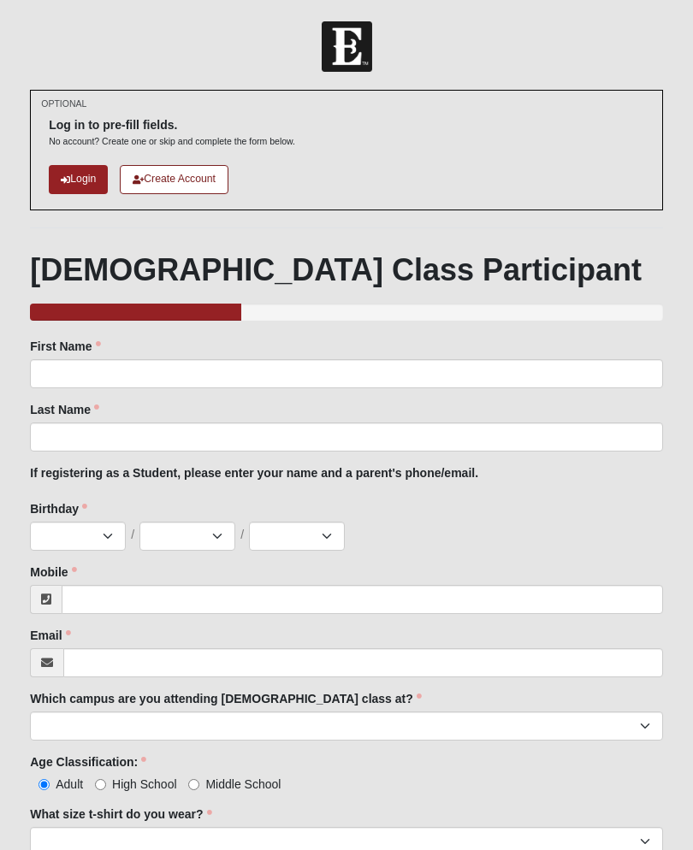
scroll to position [310, 0]
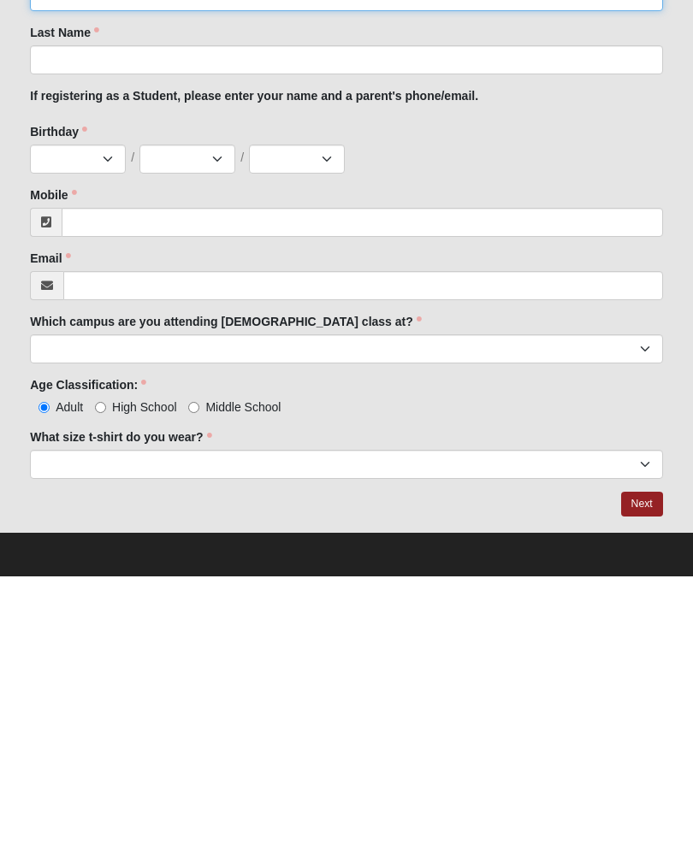
click at [181, 256] on input "First Name" at bounding box center [346, 270] width 633 height 29
type input "Victoria"
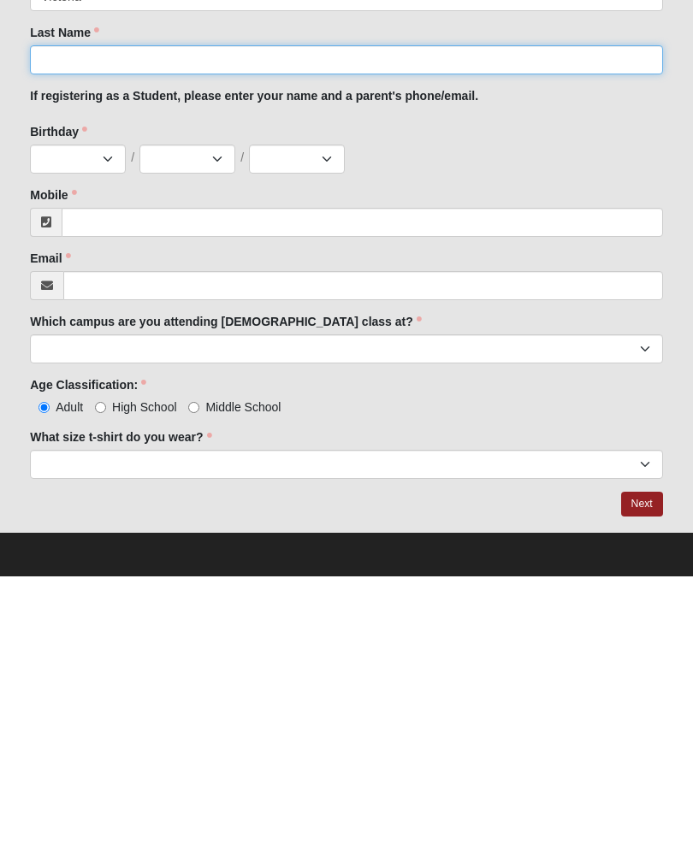
click at [233, 319] on input "Last Name" at bounding box center [346, 333] width 633 height 29
type input "Lilly"
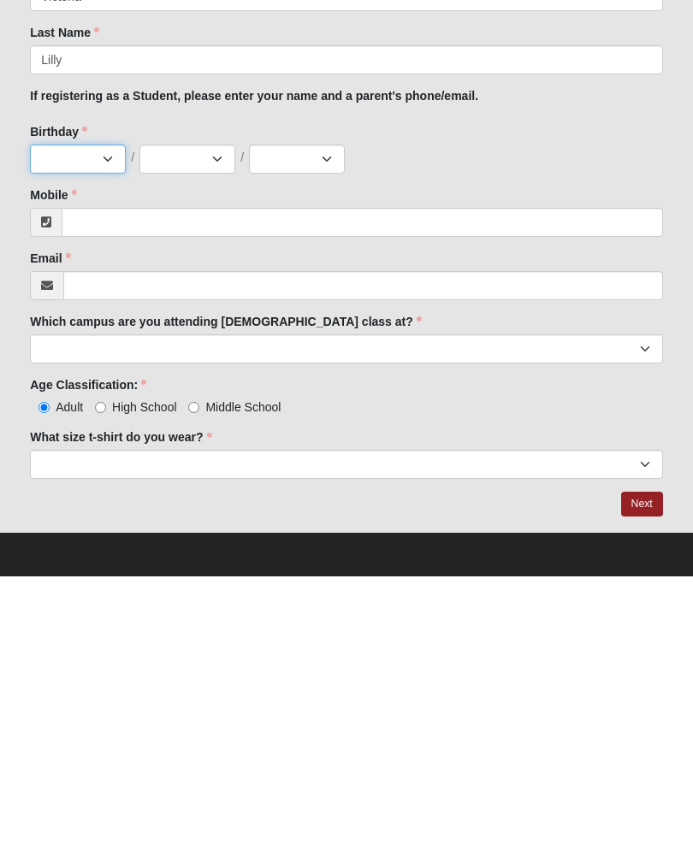
click at [88, 418] on select "Jan Feb Mar Apr May Jun [DATE] Aug Sep Oct Nov Dec" at bounding box center [78, 432] width 96 height 29
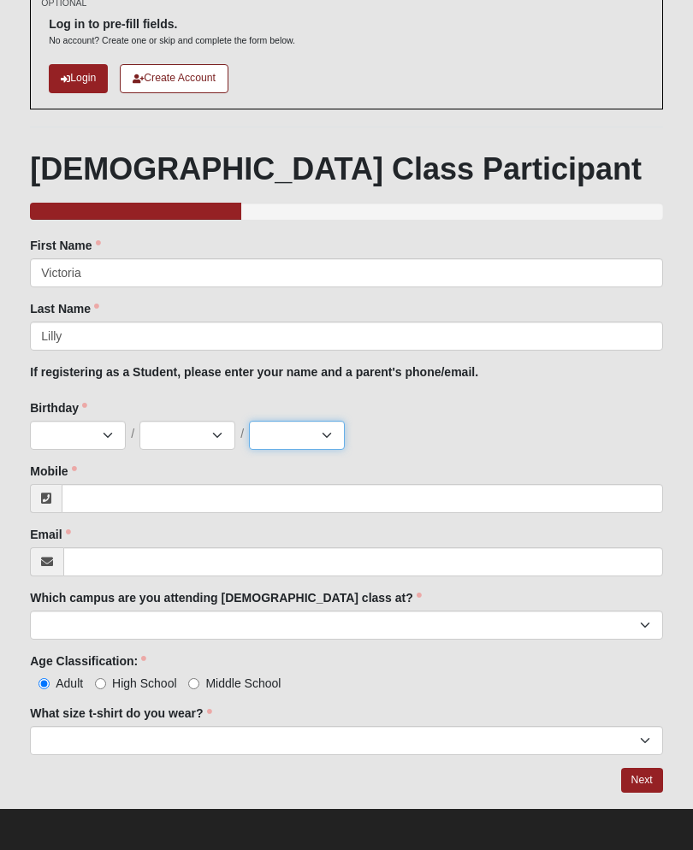
click at [318, 428] on select "2025 2024 2023 2022 2021 2020 2019 2018 2017 2016 2015 2014 2013 2012 2011 2010…" at bounding box center [297, 435] width 96 height 29
select select "1992"
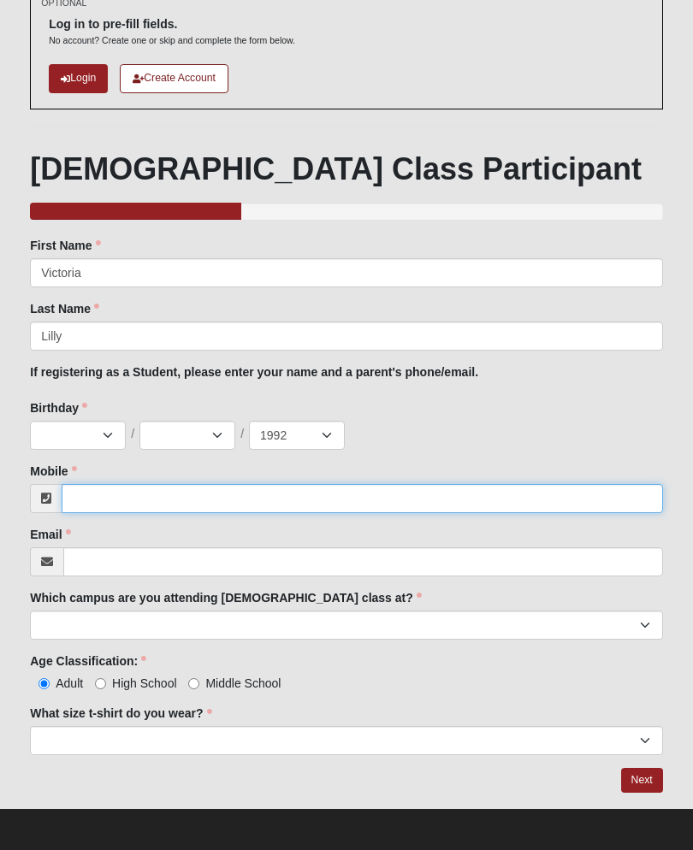
click at [204, 484] on input "Mobile" at bounding box center [362, 498] width 601 height 29
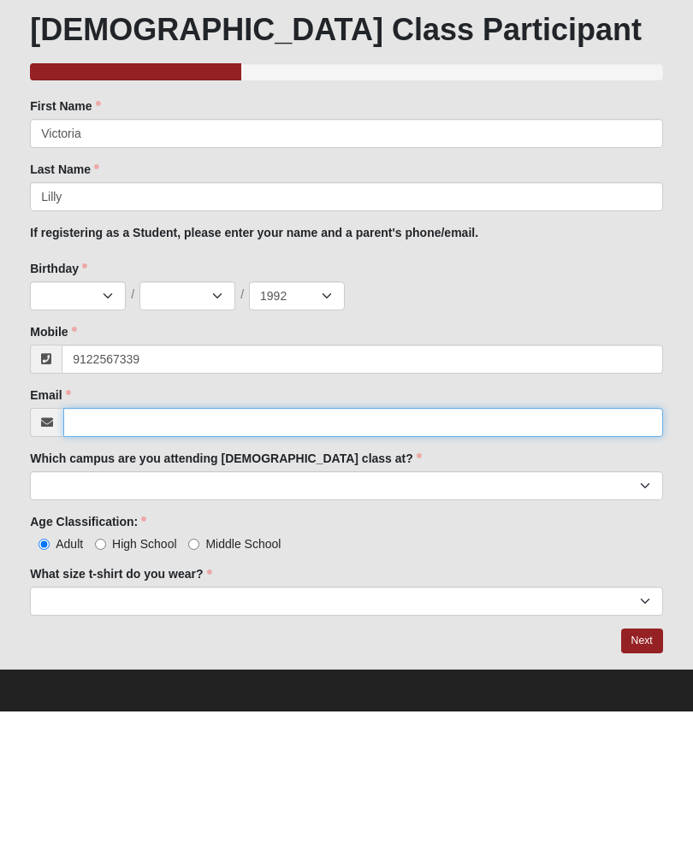
click at [286, 547] on input "Email" at bounding box center [363, 561] width 600 height 29
type input "[PHONE_NUMBER]"
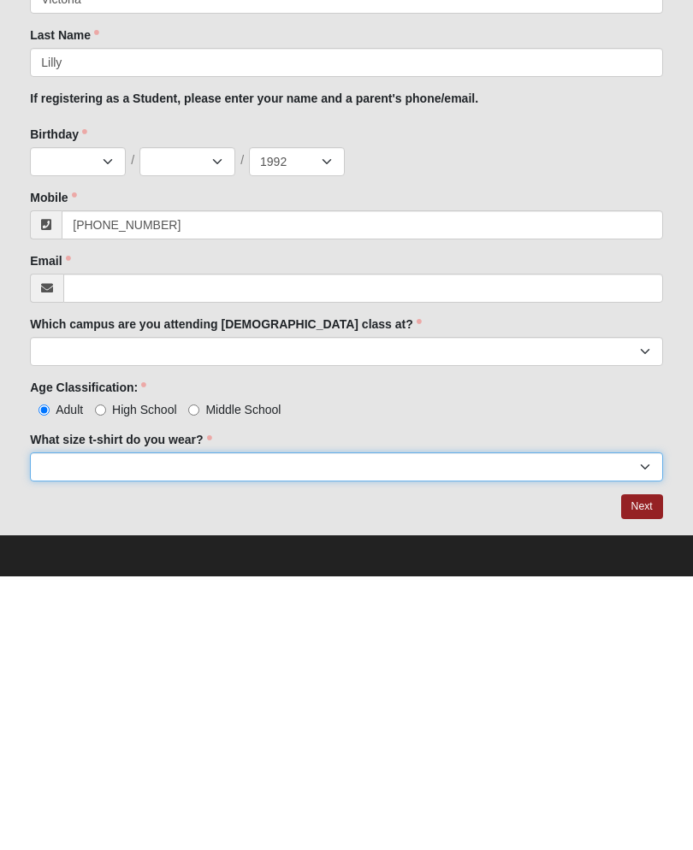
click at [344, 726] on select "Small Medium Large XL 2XL 3XL" at bounding box center [346, 740] width 633 height 29
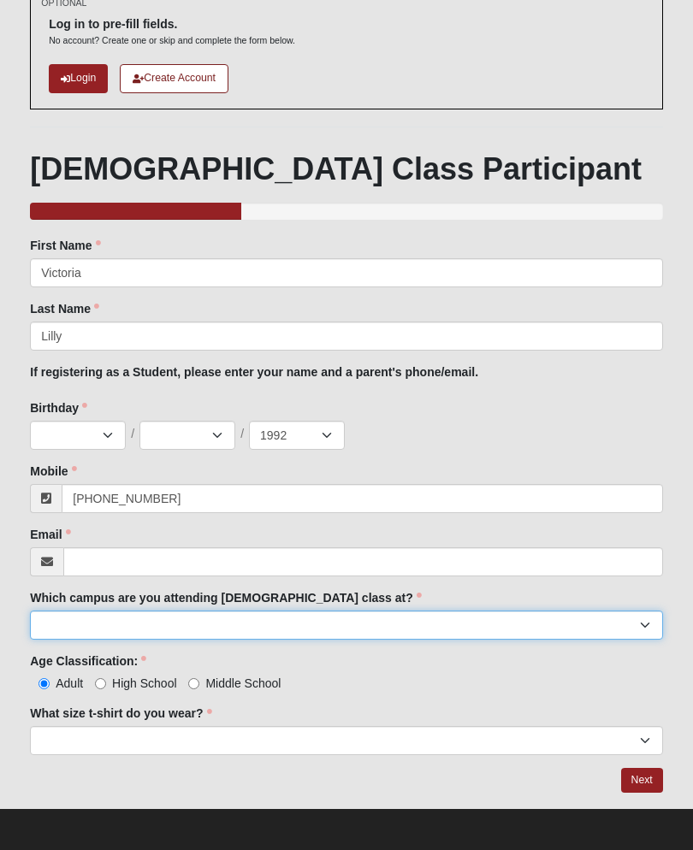
click at [415, 614] on select "Arlington Baymeadows Eleven22 Online [PERSON_NAME][GEOGRAPHIC_DATA] Jesup [GEOG…" at bounding box center [346, 625] width 633 height 29
select select "12"
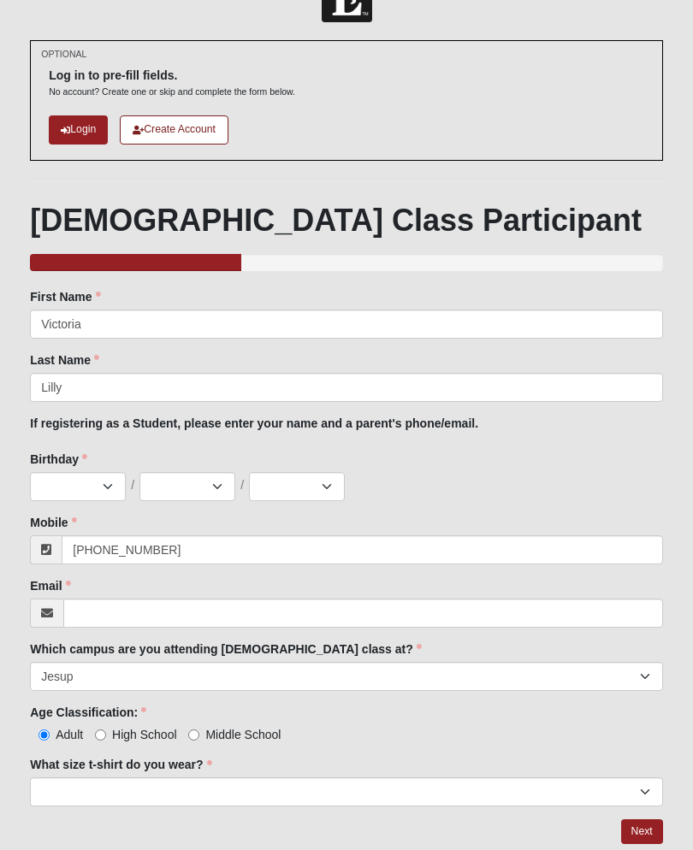
scroll to position [66, 0]
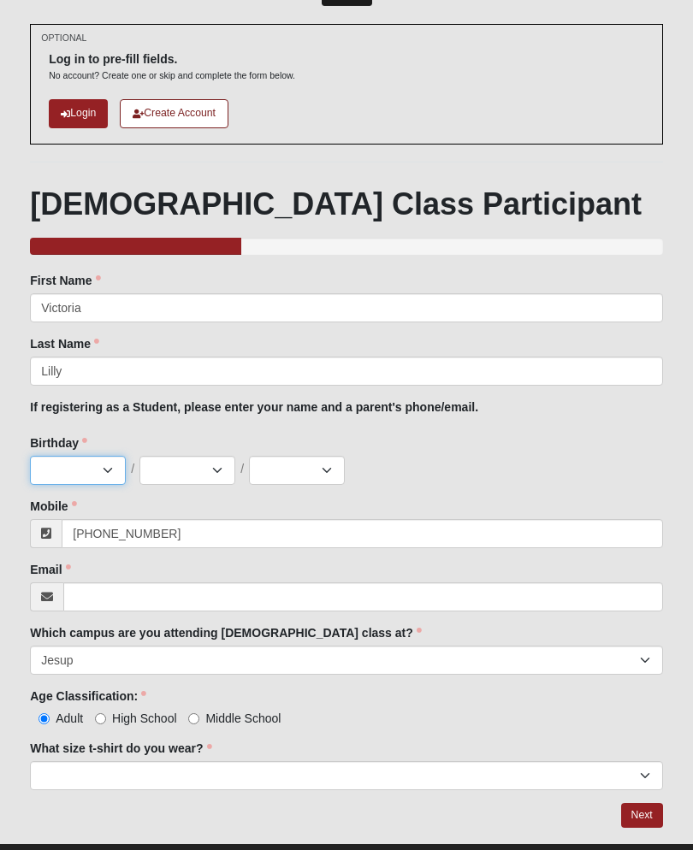
click at [110, 466] on select "Jan Feb Mar Apr May Jun [DATE] Aug Sep Oct Nov Dec" at bounding box center [78, 470] width 96 height 29
select select "5"
click at [208, 473] on select "1 2 3 4 5 6 7 8 9 10 11 12 13 14 15 16 17 18 19 20 21 22 23 24 25 26 27 28 29 3…" at bounding box center [187, 470] width 96 height 29
select select "6"
click at [308, 456] on select "2025 2024 2023 2022 2021 2020 2019 2018 2017 2016 2015 2014 2013 2012 2011 2010…" at bounding box center [297, 470] width 96 height 29
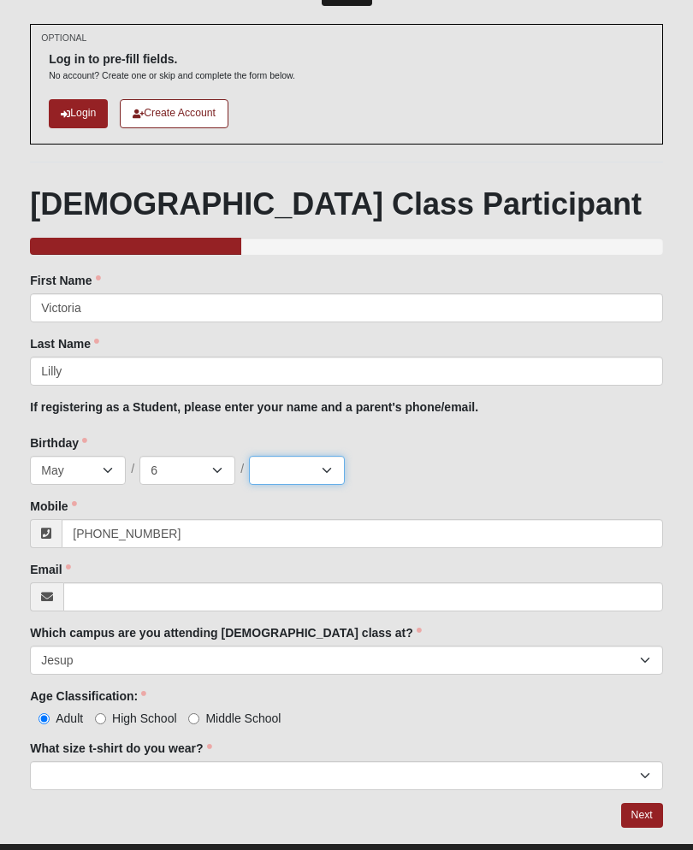
select select "1992"
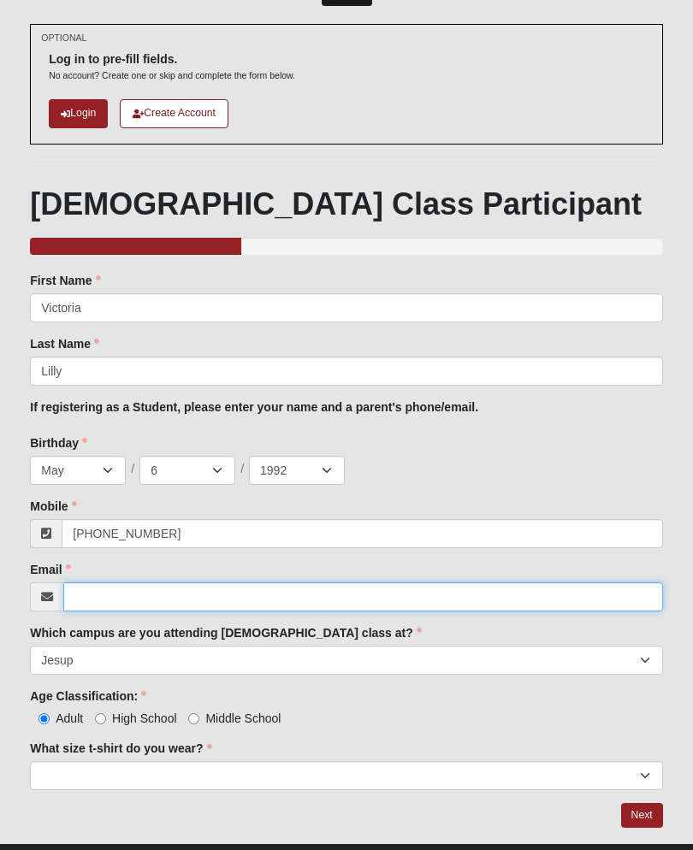
click at [288, 606] on input "Email" at bounding box center [363, 596] width 600 height 29
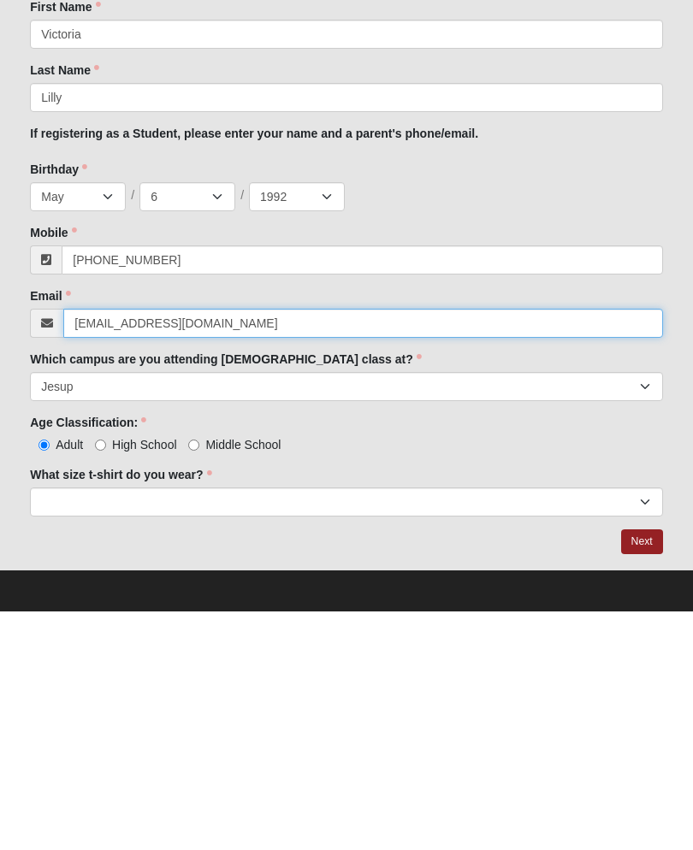
type input "[EMAIL_ADDRESS][DOMAIN_NAME]"
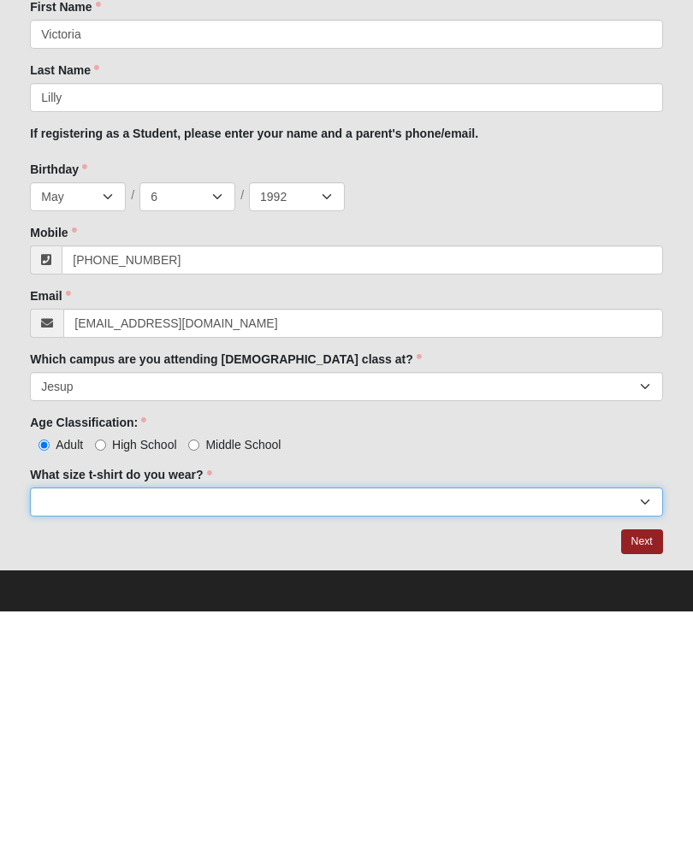
click at [399, 726] on select "Small Medium Large XL 2XL 3XL" at bounding box center [346, 740] width 633 height 29
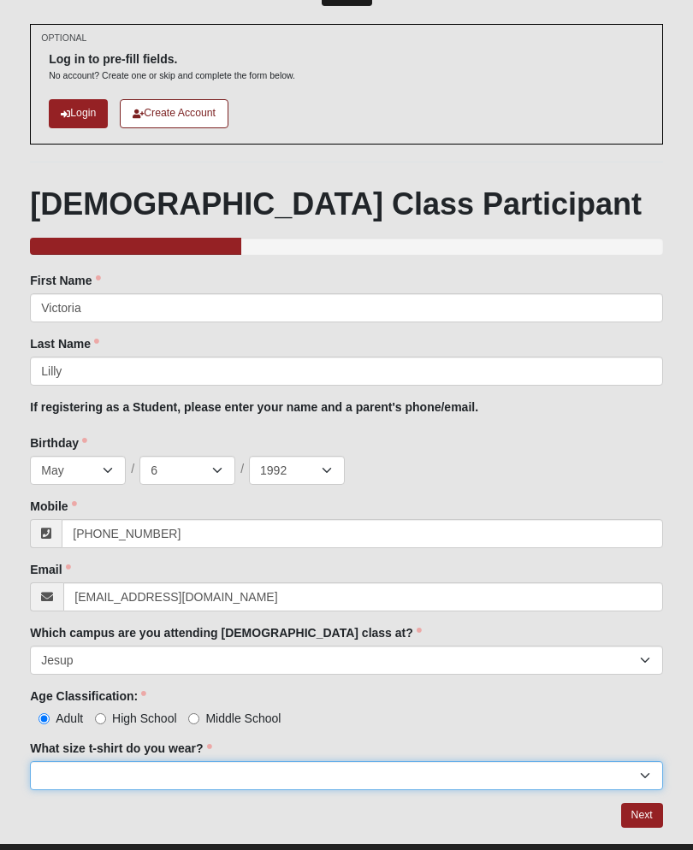
select select "Medium"
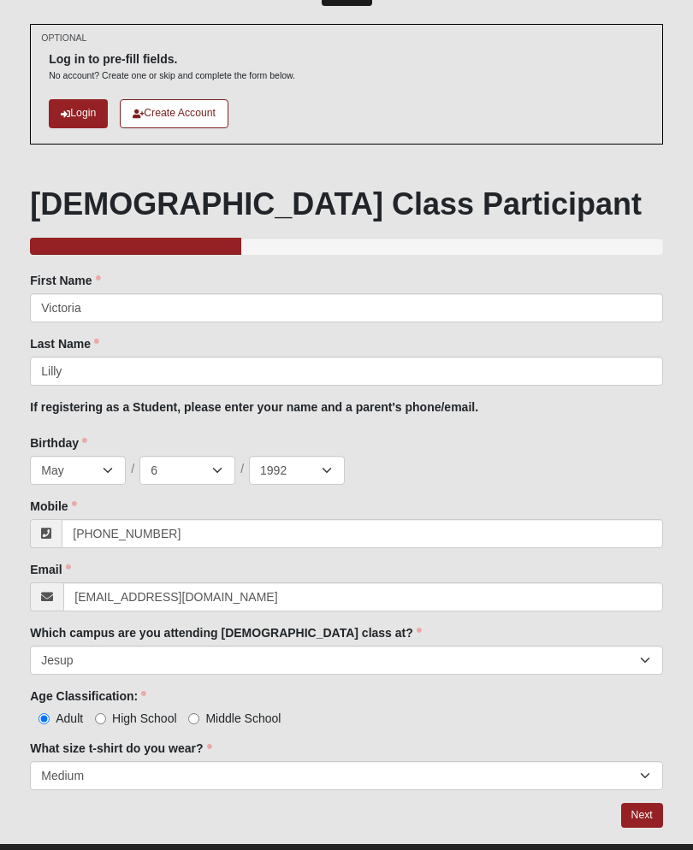
click at [628, 807] on link "Next" at bounding box center [642, 815] width 42 height 25
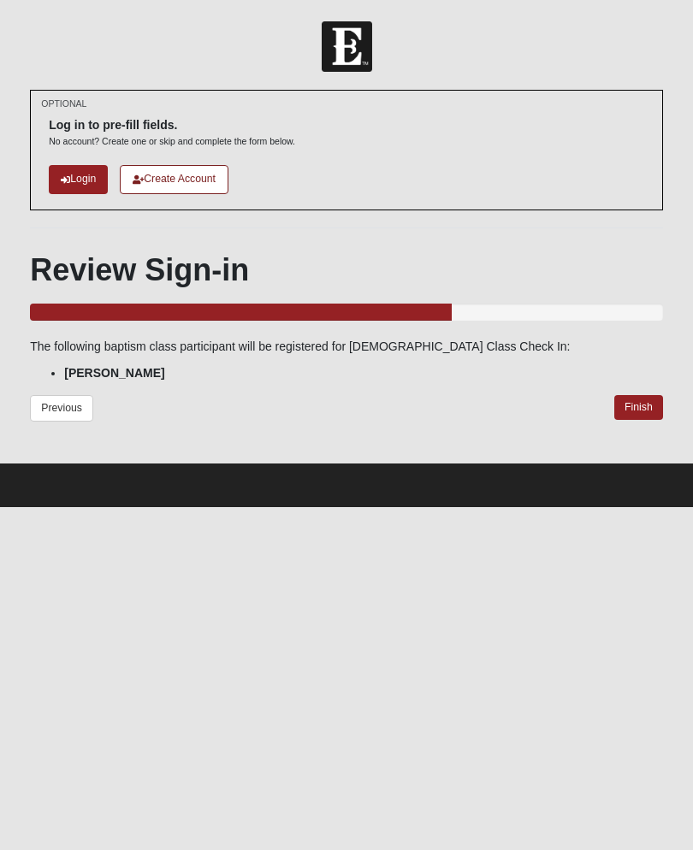
click at [639, 407] on link "Finish" at bounding box center [638, 407] width 49 height 25
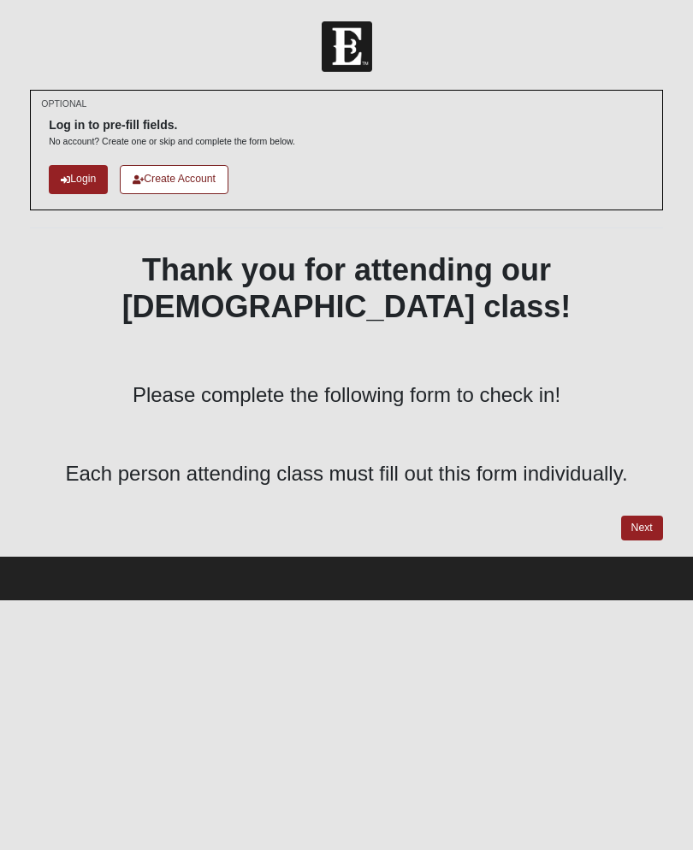
click at [650, 516] on link "Next" at bounding box center [642, 528] width 42 height 25
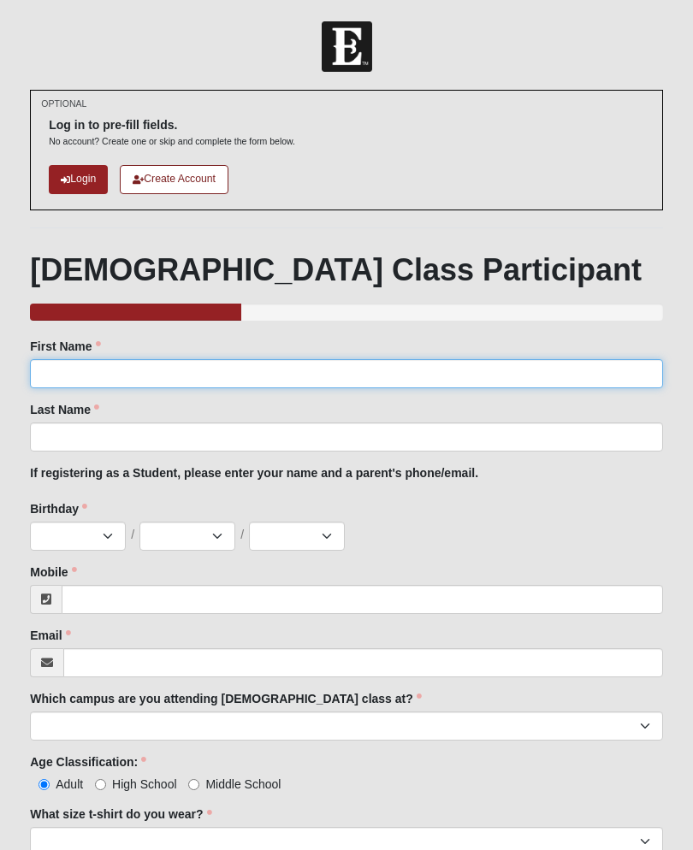
click at [92, 361] on input "First Name" at bounding box center [346, 373] width 633 height 29
type input "Kody"
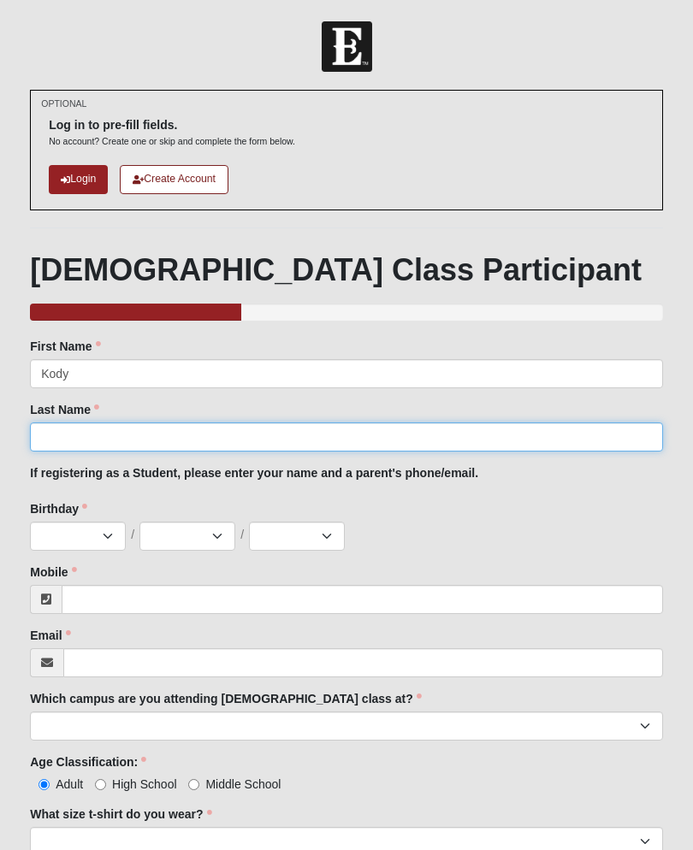
click at [93, 438] on input "Last Name" at bounding box center [346, 436] width 633 height 29
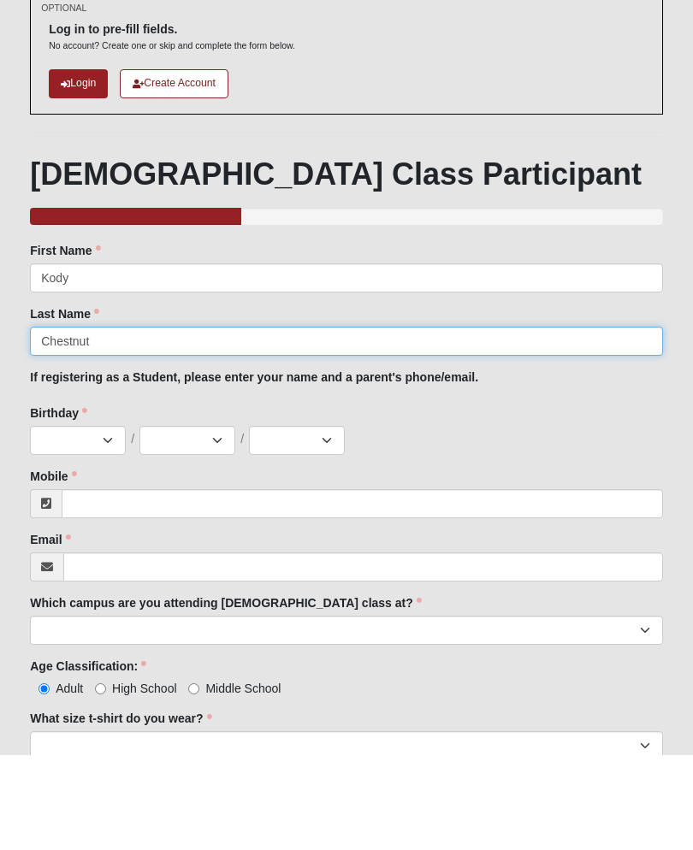
type input "Chestnut"
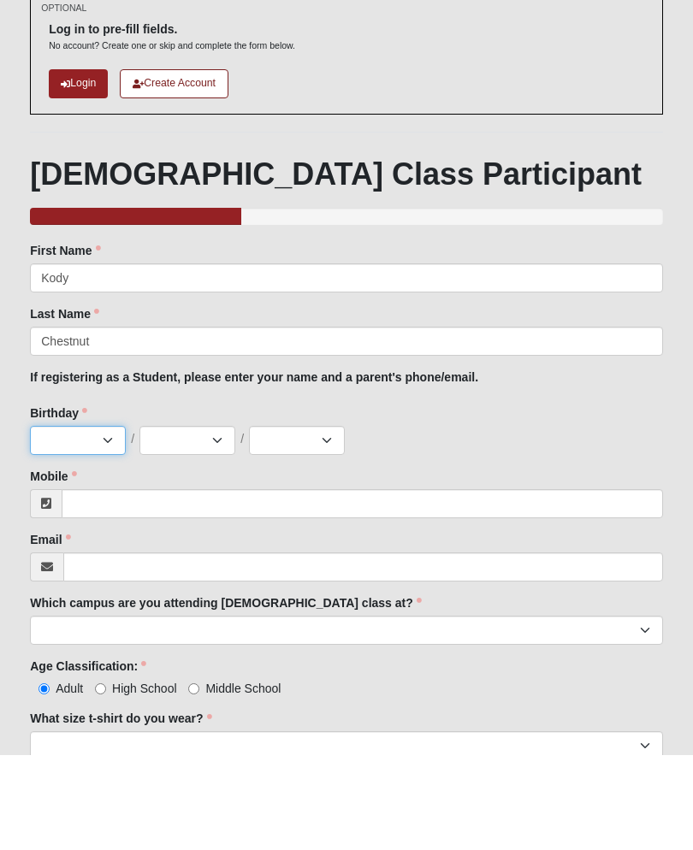
click at [99, 522] on select "Jan Feb Mar Apr May Jun Jul Aug Sep Oct Nov Dec" at bounding box center [78, 536] width 96 height 29
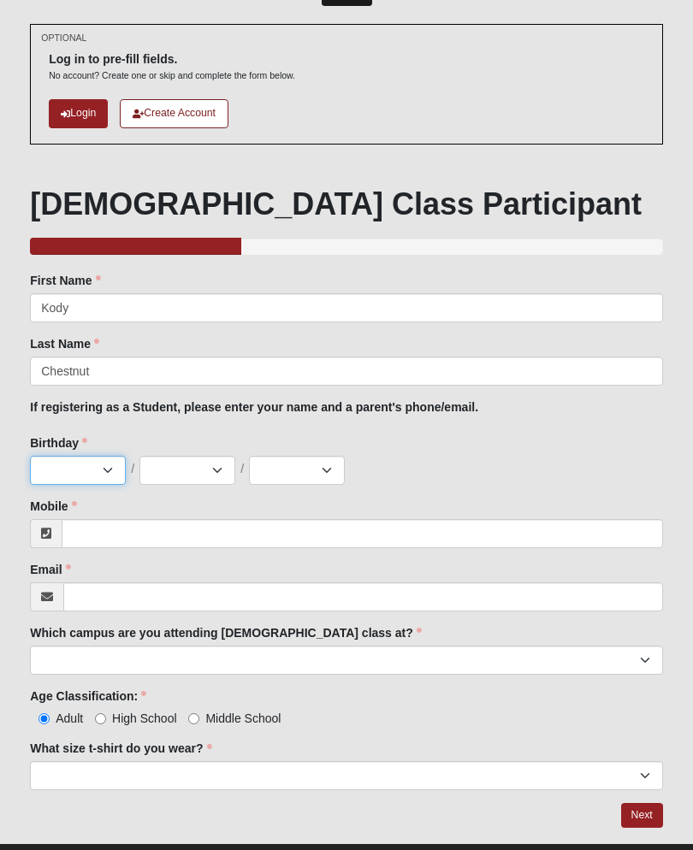
select select "1"
click at [186, 471] on select "1 2 3 4 5 6 7 8 9 10 11 12 13 14 15 16 17 18 19 20 21 22 23 24 25 26 27 28 29 3…" at bounding box center [187, 470] width 96 height 29
select select "27"
click at [306, 472] on select "2025 2024 2023 2022 2021 2020 2019 2018 2017 2016 2015 2014 2013 2012 2011 2010…" at bounding box center [297, 470] width 96 height 29
select select "1995"
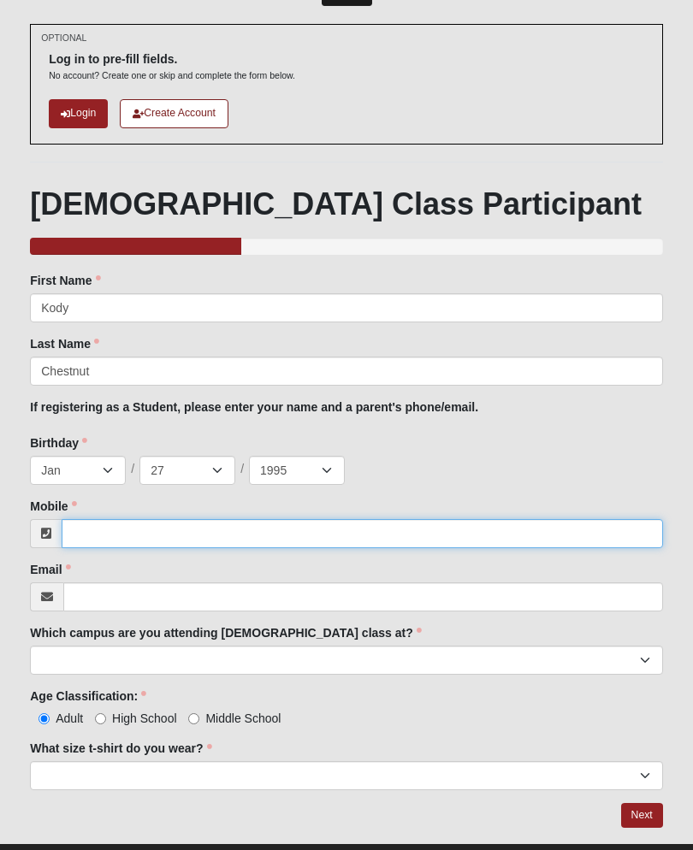
click at [130, 525] on input "Mobile" at bounding box center [362, 533] width 601 height 29
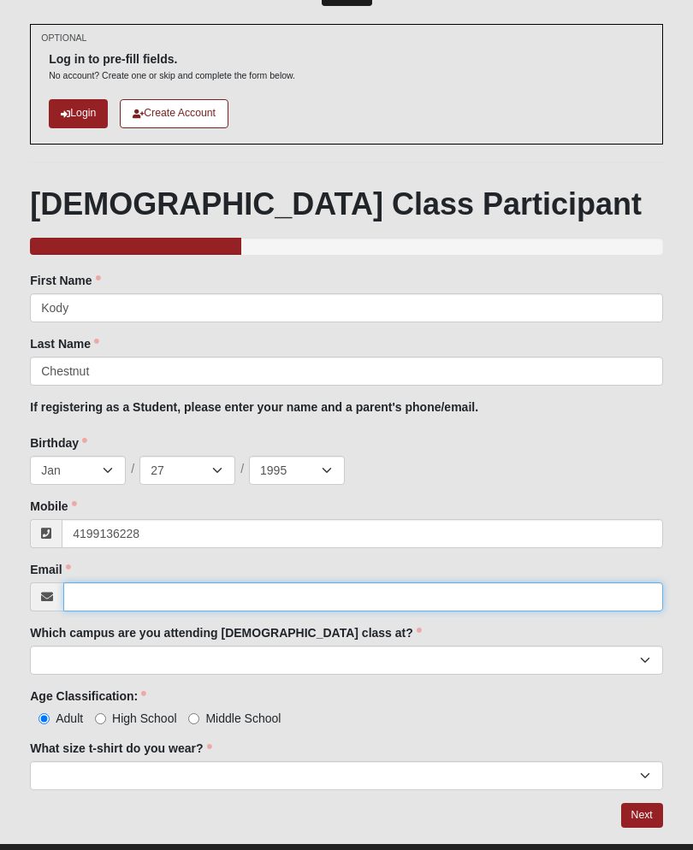
click at [270, 601] on input "Email" at bounding box center [363, 596] width 600 height 29
type input "(419) 913-6228"
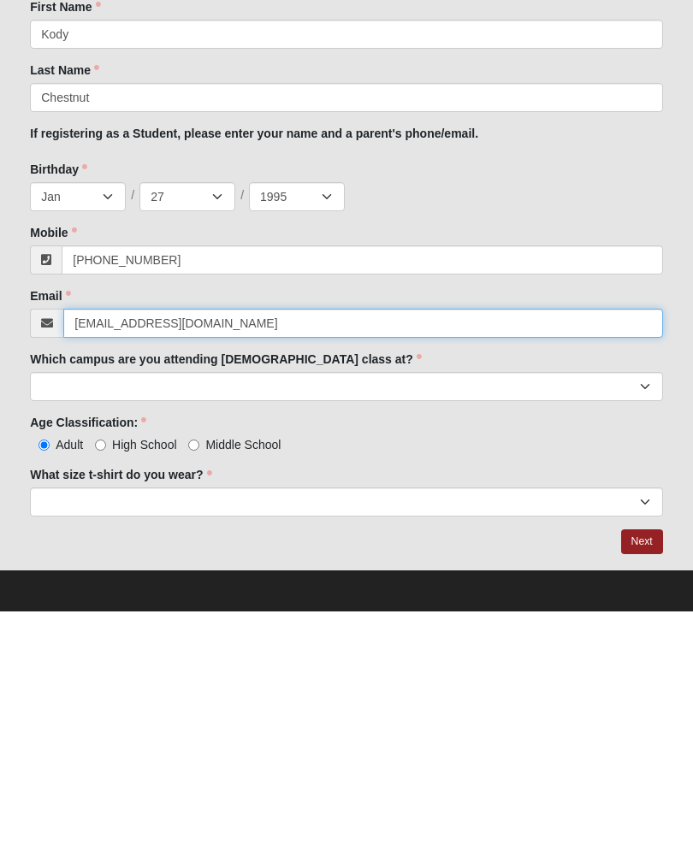
type input "kodychestnut62@gmail.com"
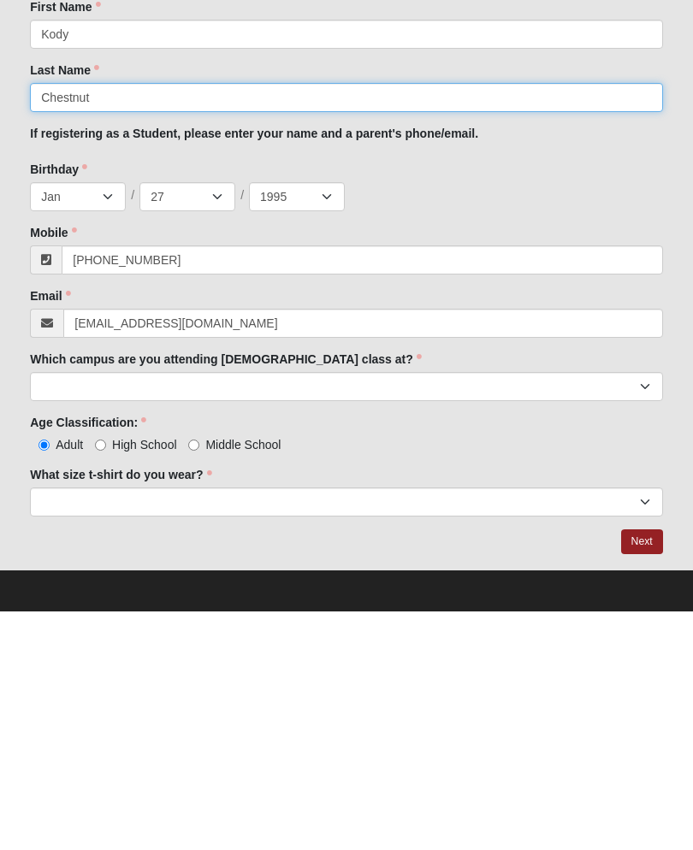
click at [193, 322] on input "Chestnut" at bounding box center [346, 336] width 633 height 29
type input "Chesnut"
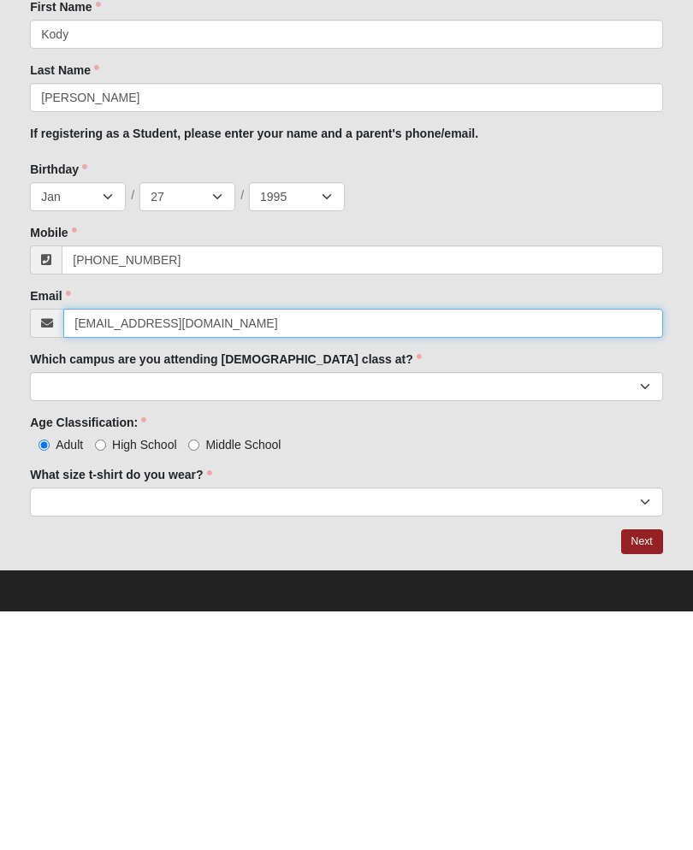
click at [155, 547] on input "kodychestnut62@gmail.com" at bounding box center [363, 561] width 600 height 29
type input "kodychesnut62@gmail.com"
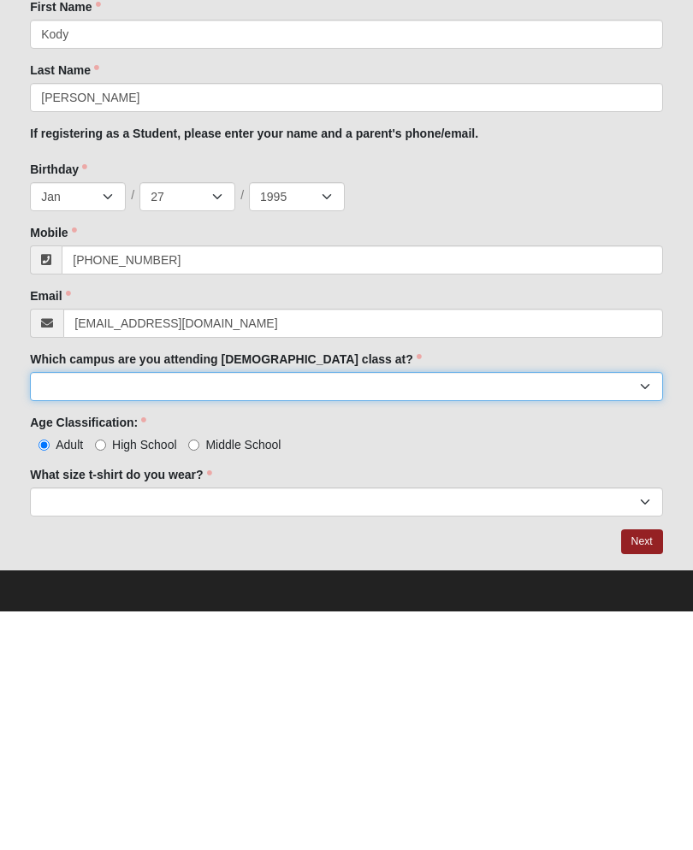
click at [88, 611] on select "Arlington Baymeadows Eleven22 Online [PERSON_NAME][GEOGRAPHIC_DATA] Jesup [GEOG…" at bounding box center [346, 625] width 633 height 29
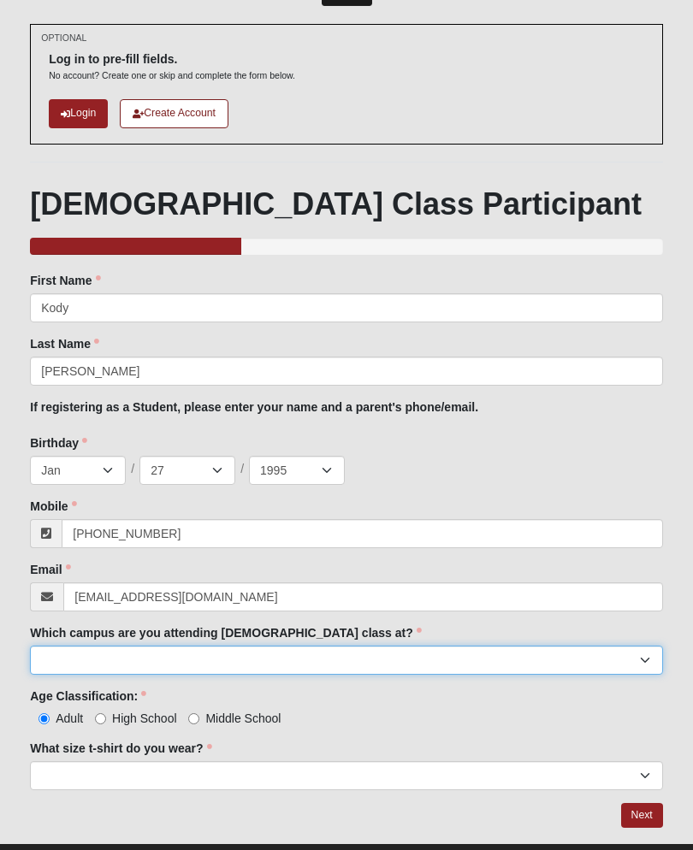
select select "12"
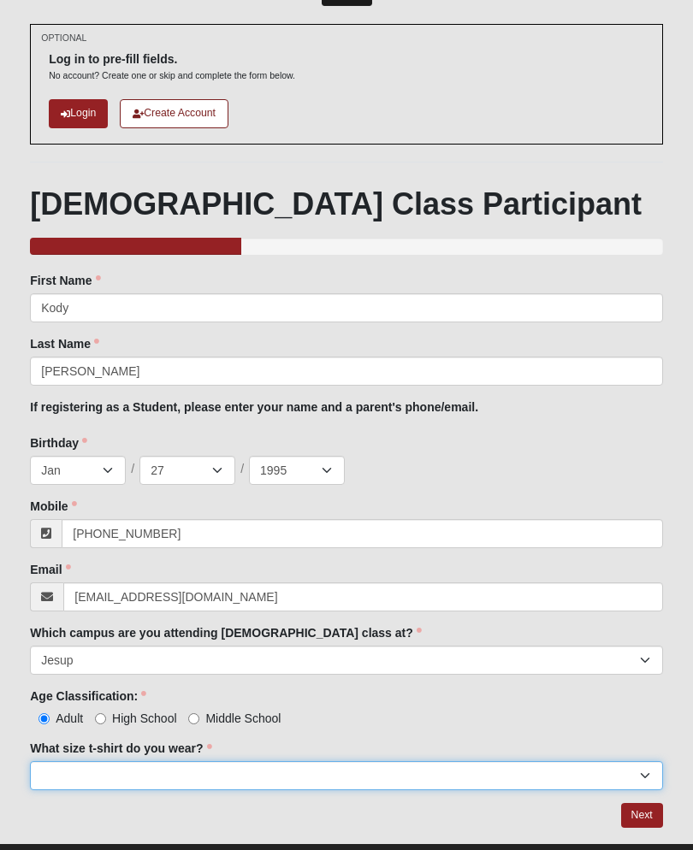
click at [167, 768] on select "Small Medium Large XL 2XL 3XL" at bounding box center [346, 775] width 633 height 29
select select "2XL"
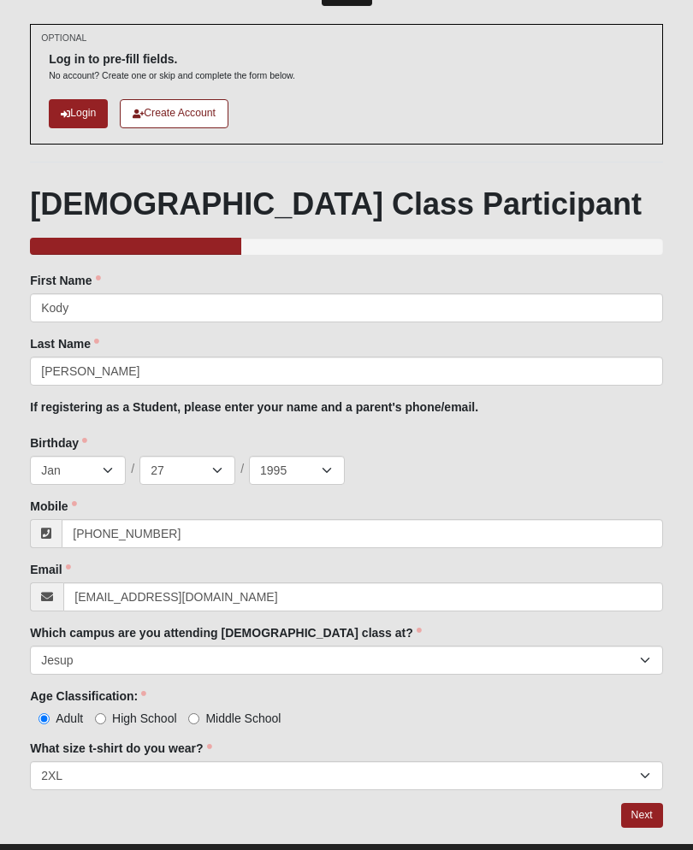
click at [638, 817] on link "Next" at bounding box center [642, 815] width 42 height 25
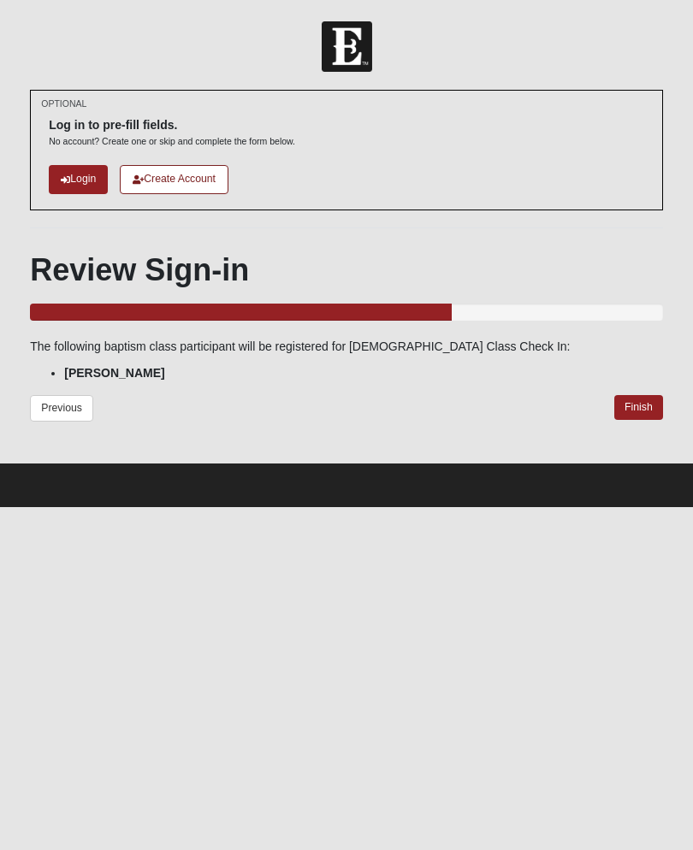
click at [653, 407] on link "Finish" at bounding box center [638, 407] width 49 height 25
